Goal: Transaction & Acquisition: Purchase product/service

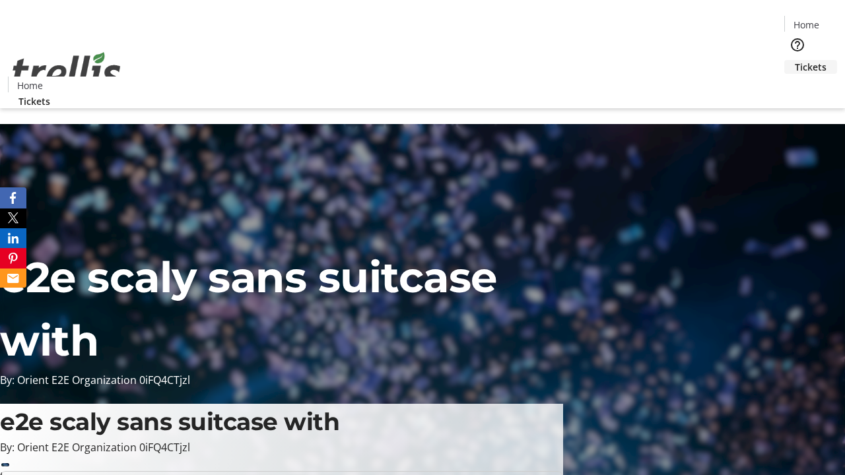
click at [795, 60] on span "Tickets" at bounding box center [811, 67] width 32 height 14
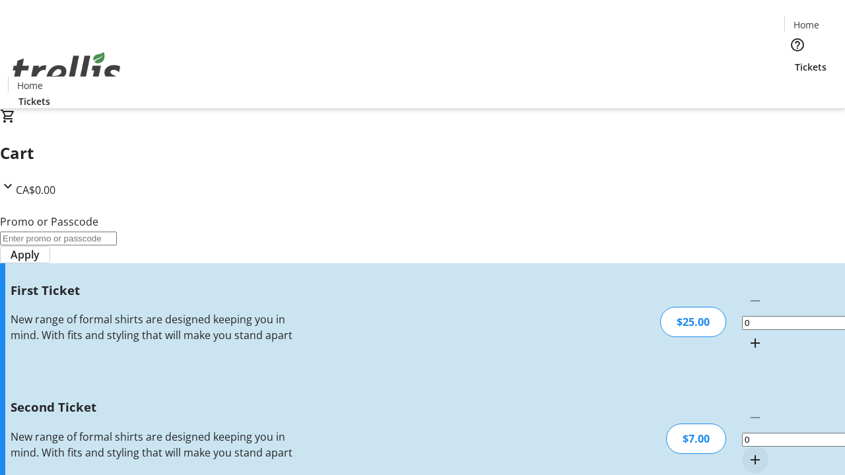
click at [747, 335] on mat-icon "Increment by one" at bounding box center [755, 343] width 16 height 16
type input "1"
click at [747, 452] on mat-icon "Increment by one" at bounding box center [755, 460] width 16 height 16
type input "2"
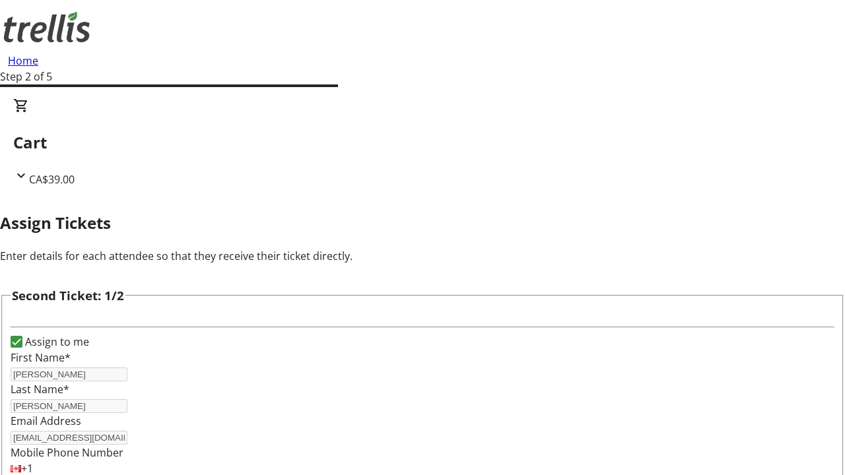
type input "[PERSON_NAME]"
type input "[EMAIL_ADDRESS][DOMAIN_NAME]"
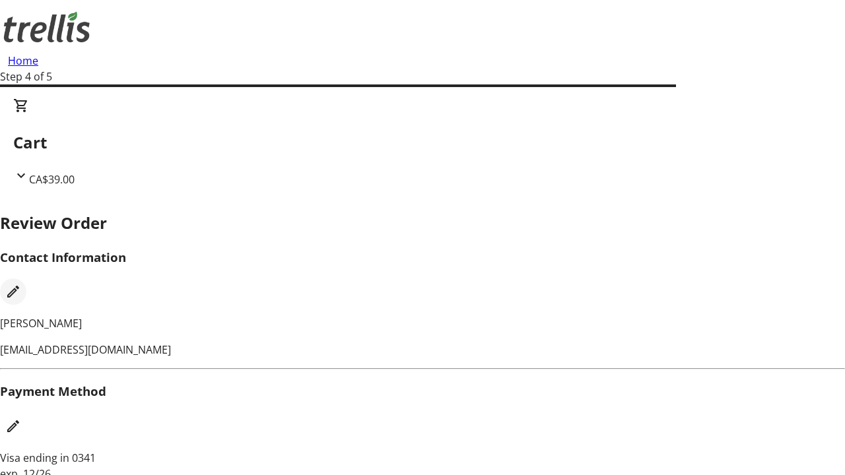
click at [21, 284] on mat-icon "Edit Contact Information" at bounding box center [13, 292] width 16 height 16
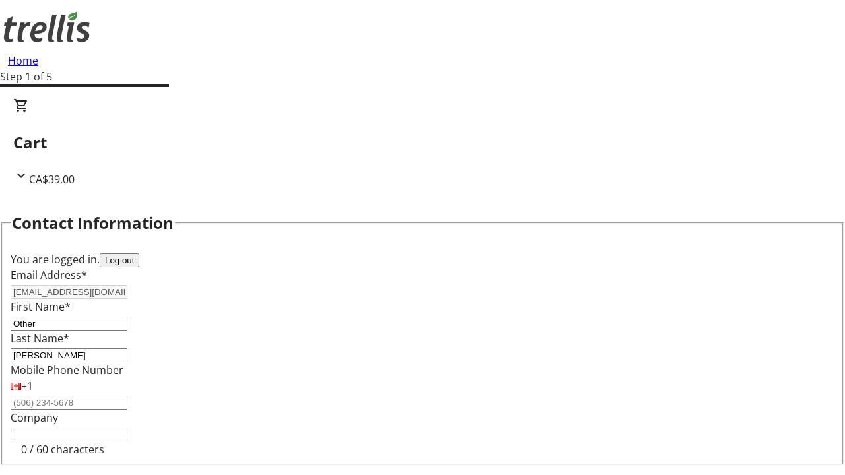
type input "Other"
type input "Name"
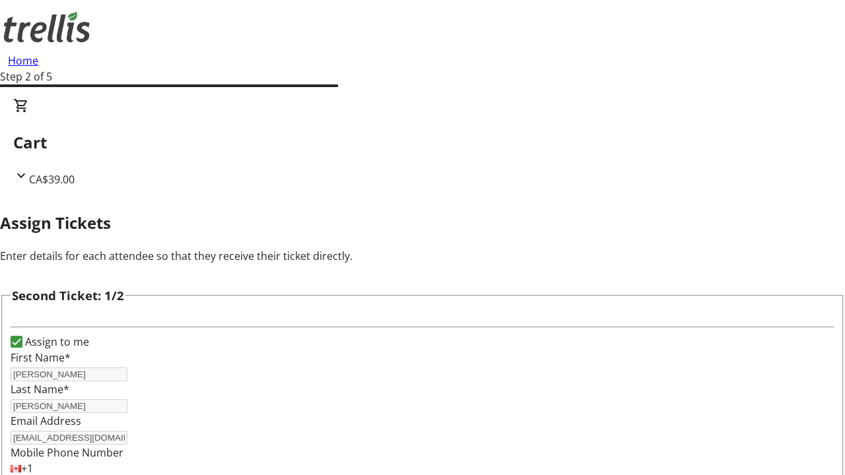
type input "New"
type input "Name"
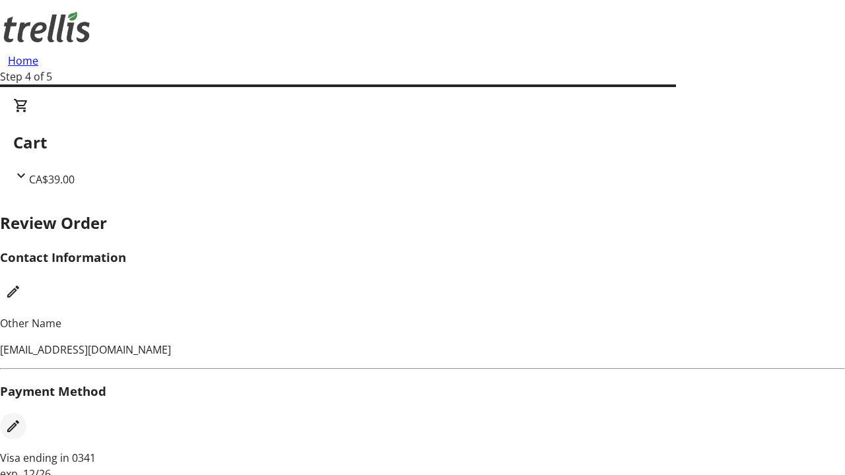
click at [21, 419] on mat-icon "Edit Payment Method" at bounding box center [13, 427] width 16 height 16
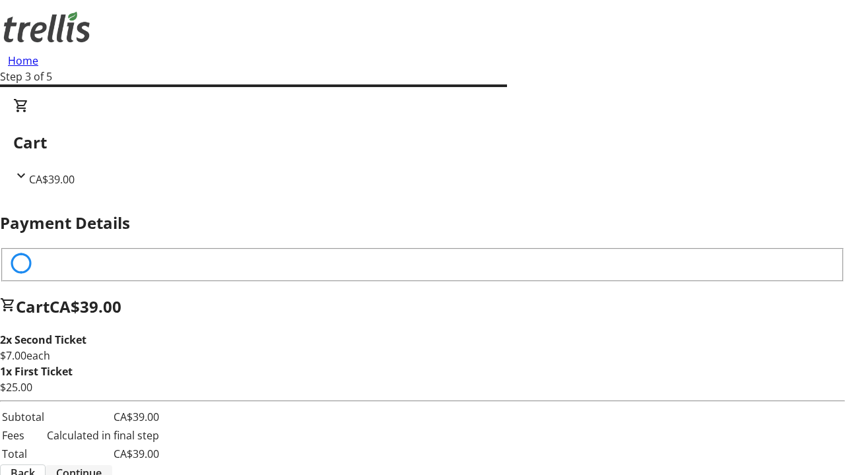
click at [102, 465] on span "Continue" at bounding box center [79, 473] width 46 height 16
